Goal: Information Seeking & Learning: Learn about a topic

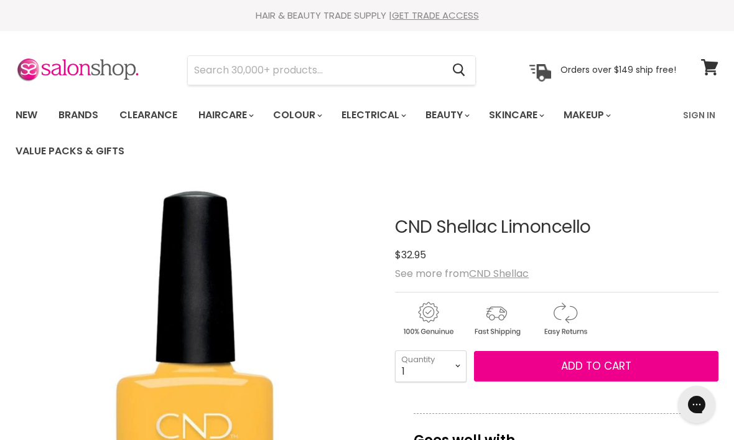
click at [149, 115] on link "Clearance" at bounding box center [148, 115] width 77 height 26
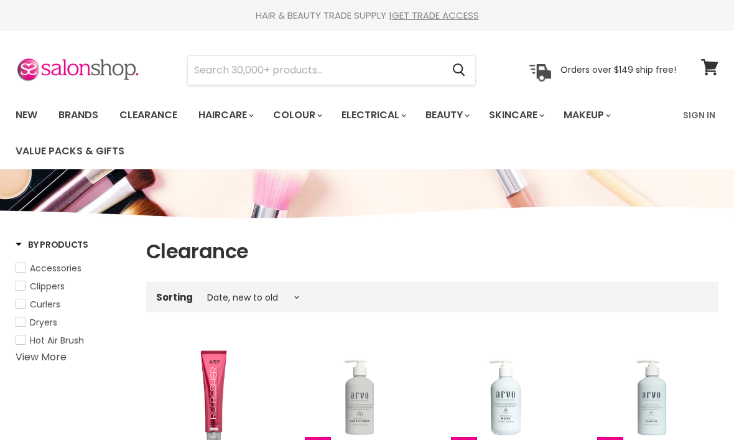
select select "created-descending"
click at [283, 69] on input "Search" at bounding box center [315, 70] width 255 height 29
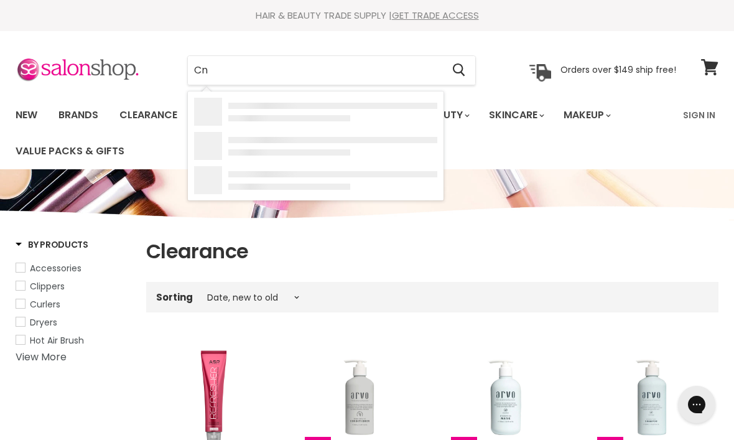
type input "Cnd"
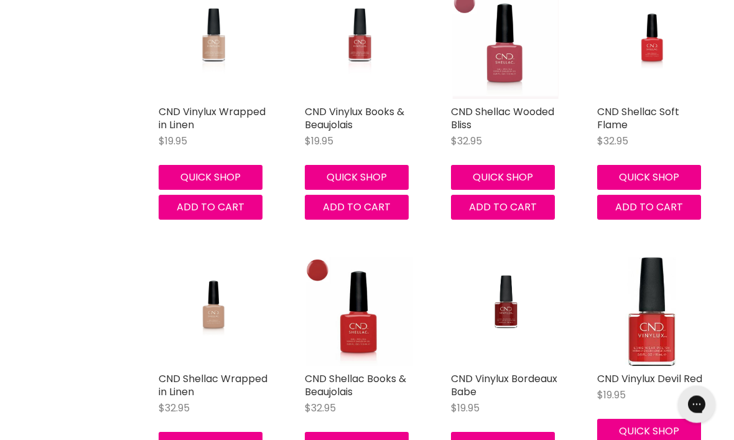
scroll to position [1182, 0]
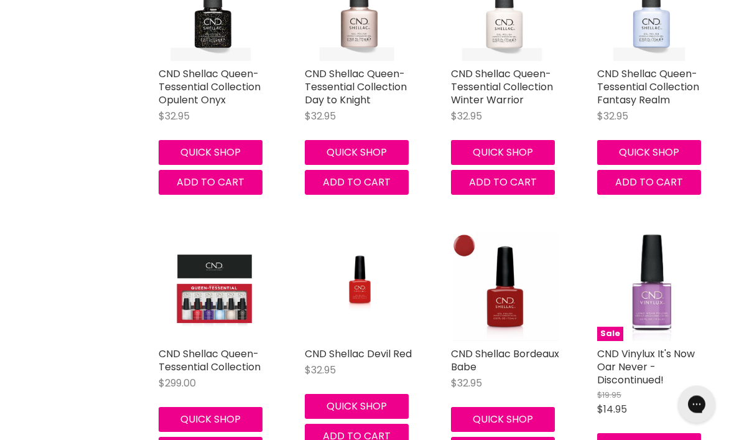
scroll to position [2901, 0]
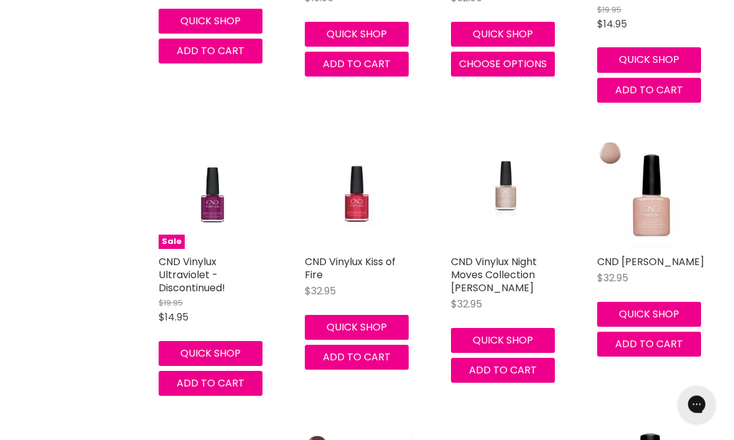
scroll to position [4660, 0]
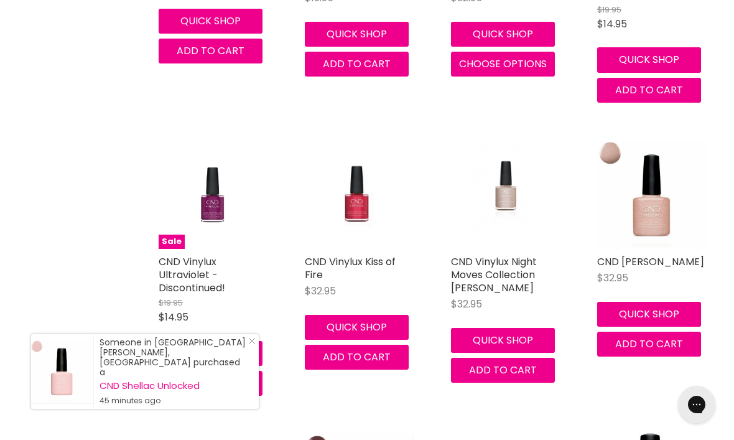
click at [248, 350] on link "Close Icon" at bounding box center [249, 343] width 12 height 12
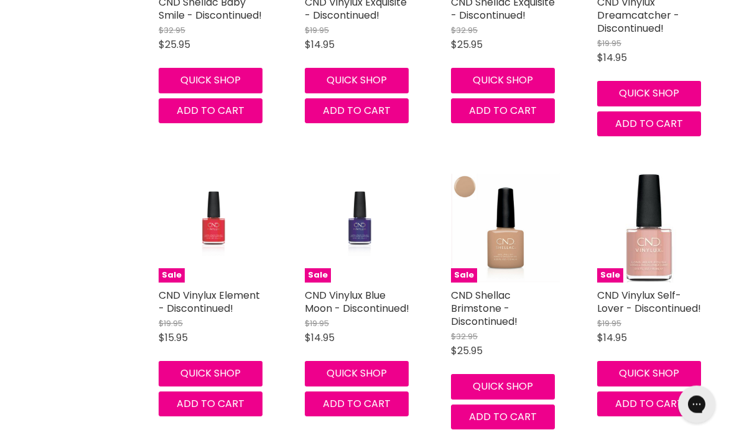
scroll to position [6041, 0]
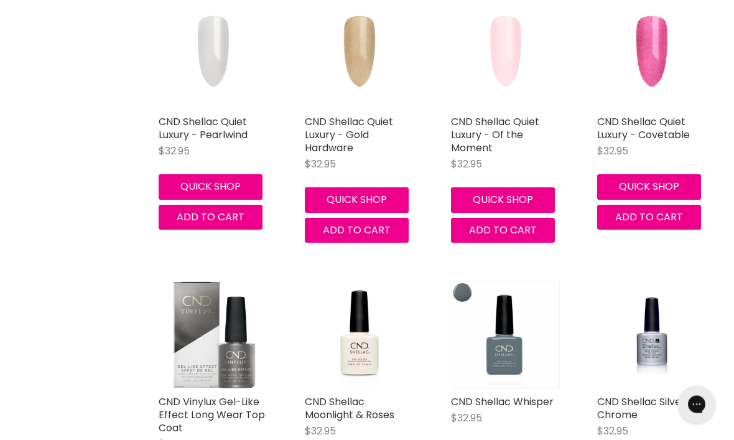
scroll to position [8189, 0]
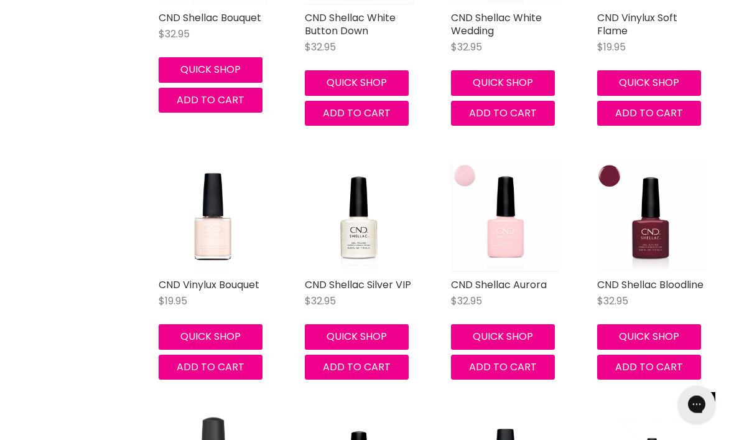
scroll to position [9654, 0]
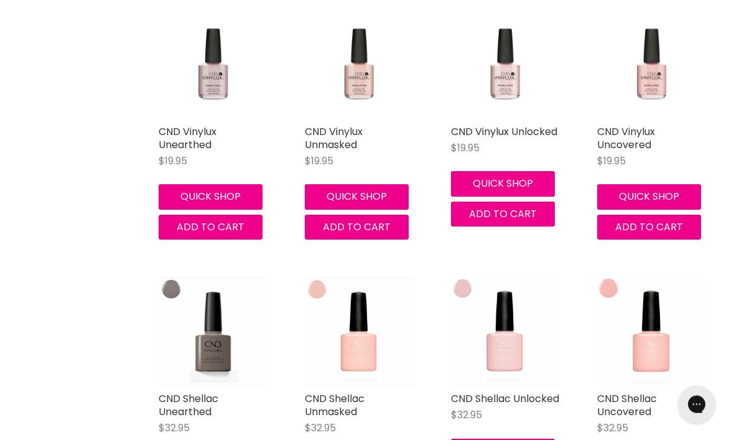
scroll to position [11409, 0]
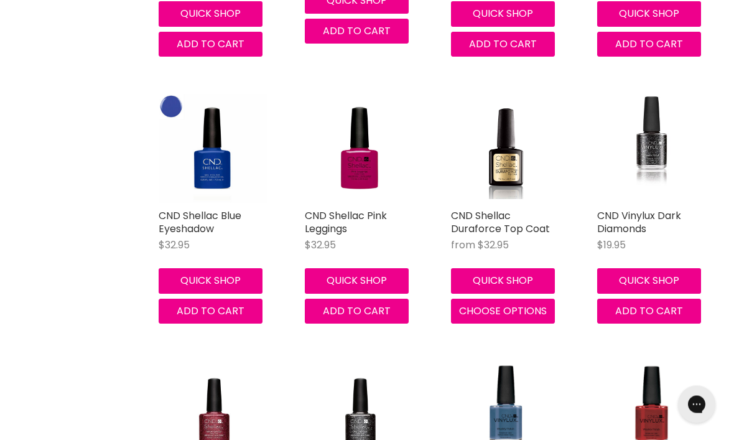
scroll to position [12941, 0]
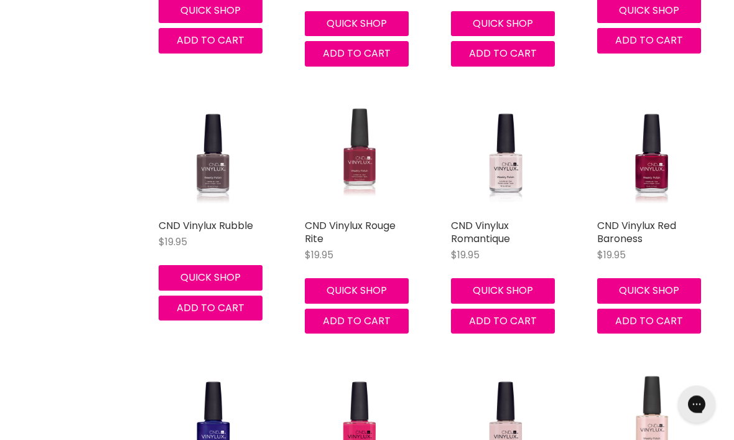
scroll to position [14306, 0]
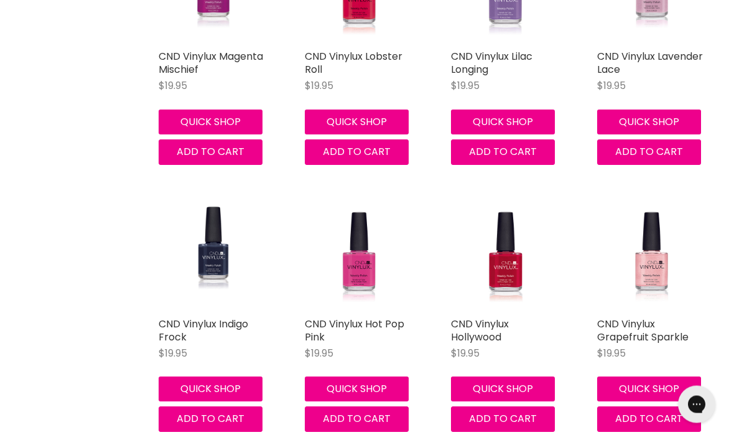
scroll to position [15237, 0]
